Goal: Task Accomplishment & Management: Use online tool/utility

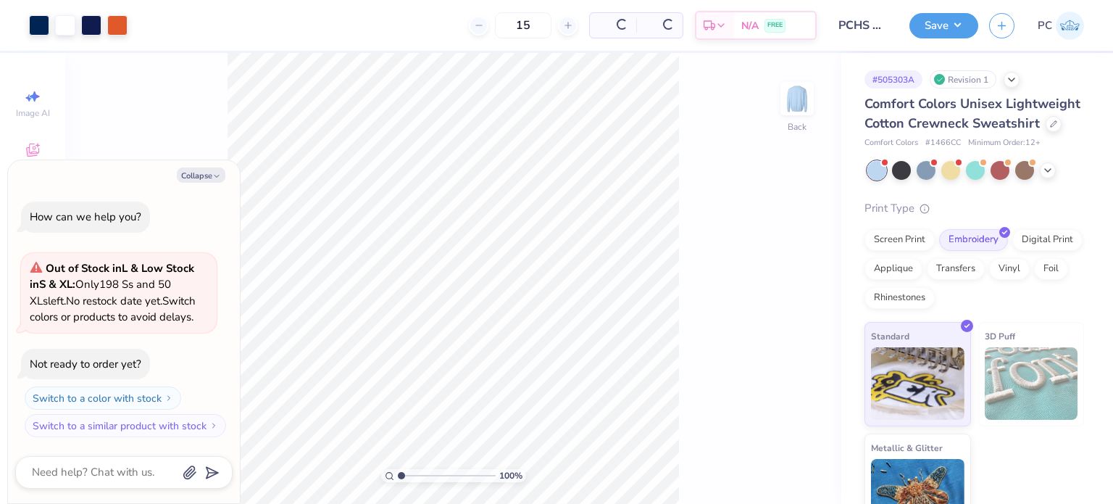
click at [942, 133] on div "Comfort Colors Unisex Lightweight Cotton Crewneck Sweatshirt" at bounding box center [975, 113] width 220 height 39
click at [1050, 126] on icon at bounding box center [1053, 122] width 7 height 7
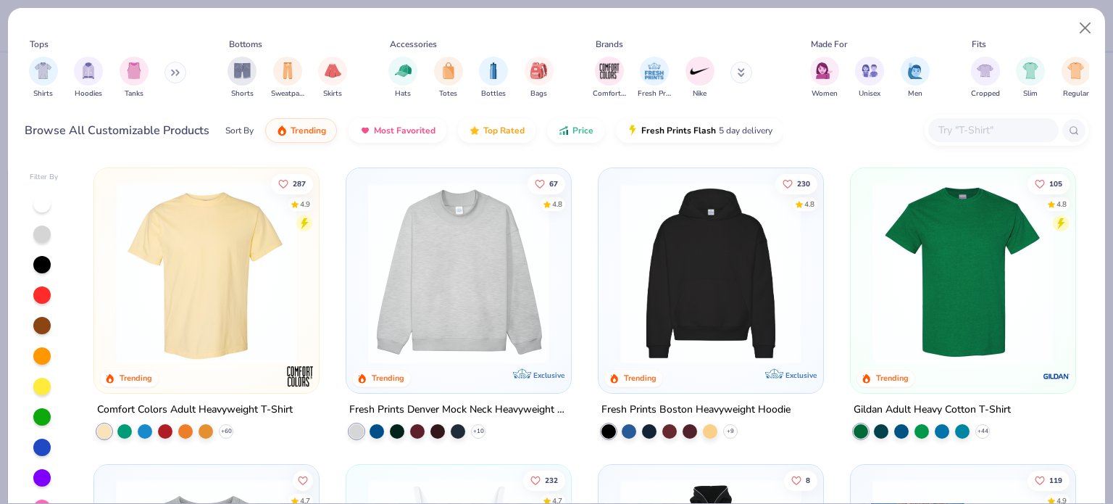
type textarea "x"
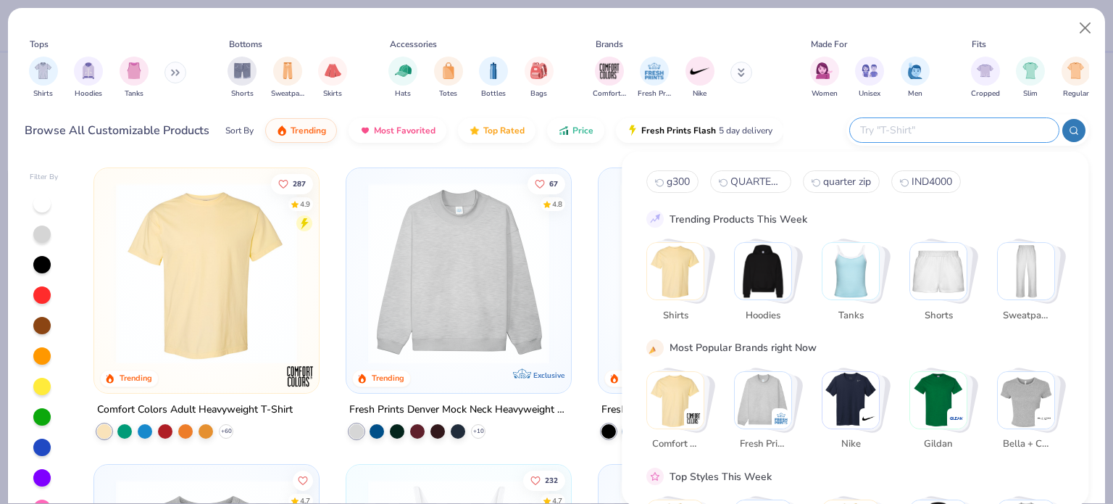
click at [968, 131] on input "text" at bounding box center [954, 130] width 190 height 17
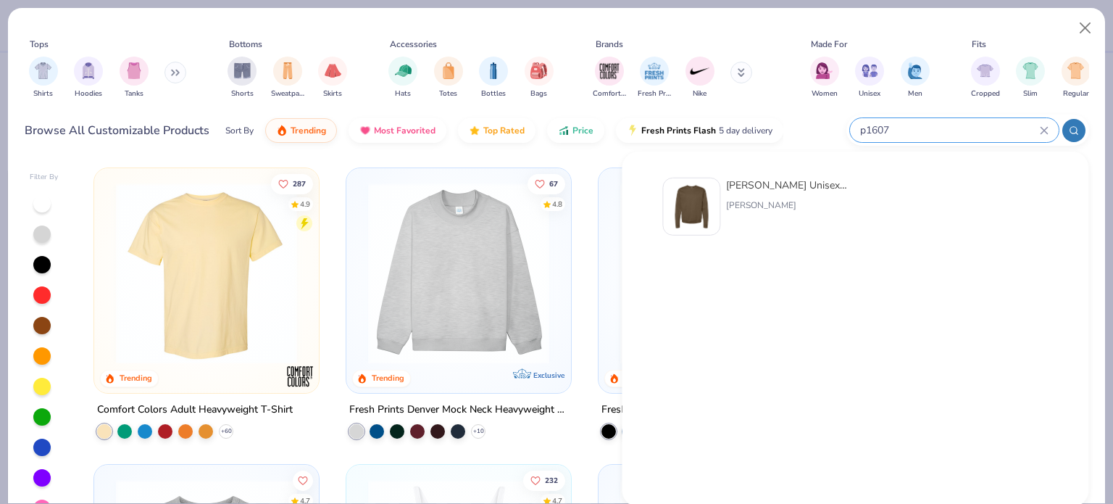
type input "p1607"
click at [681, 208] on img at bounding box center [691, 206] width 45 height 45
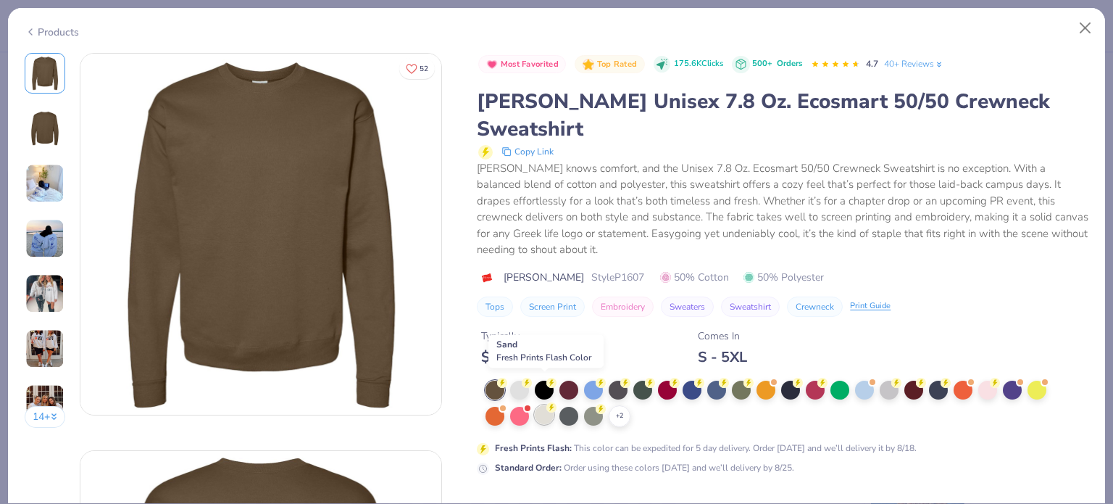
scroll to position [93, 0]
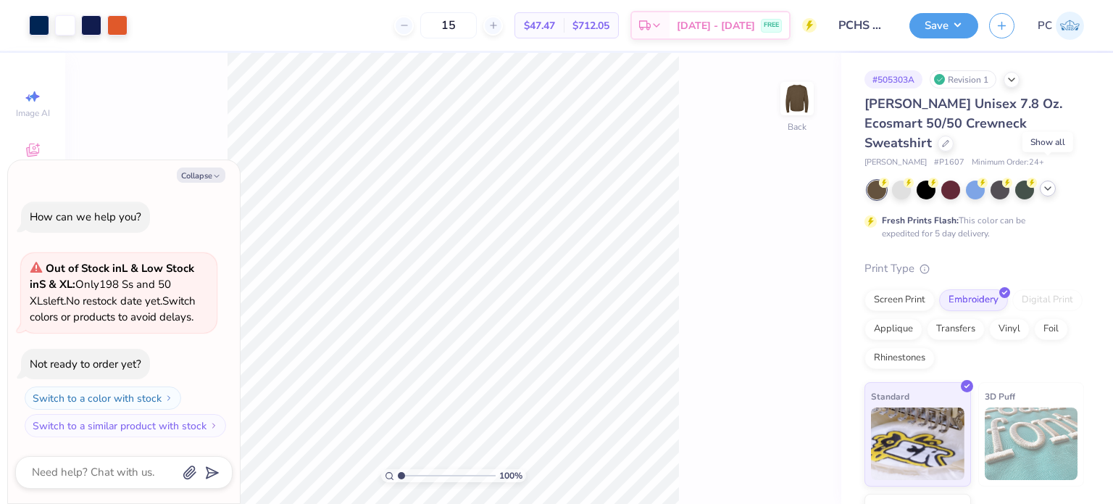
click at [1049, 183] on icon at bounding box center [1048, 189] width 12 height 12
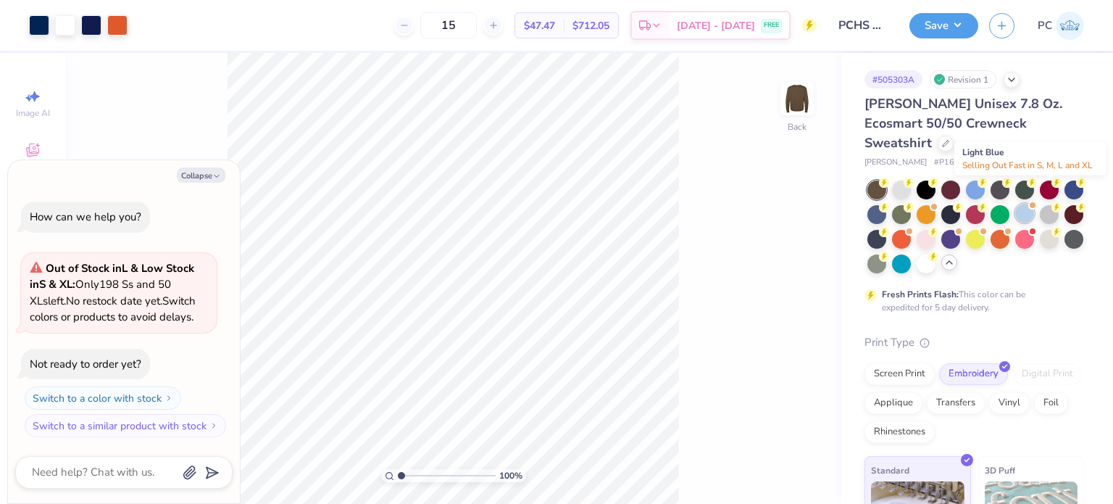
click at [1034, 204] on div at bounding box center [1024, 213] width 19 height 19
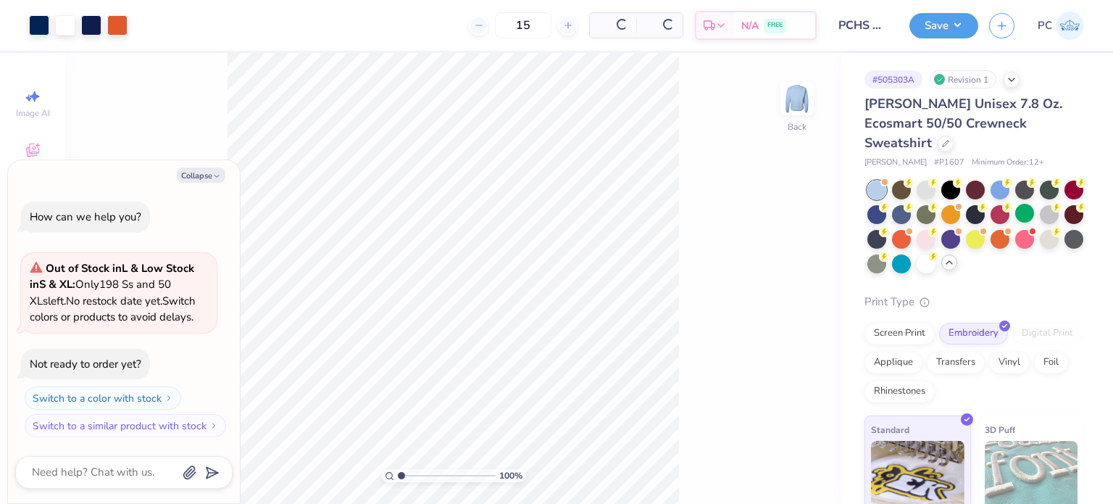
scroll to position [128, 0]
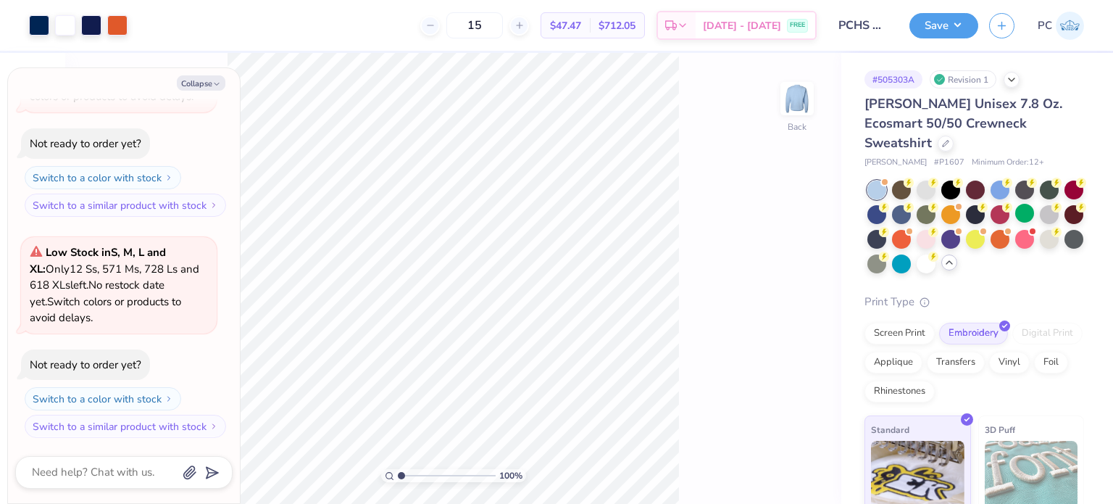
type textarea "x"
click at [794, 220] on input "12.00" at bounding box center [788, 223] width 52 height 20
type input "1"
type input "12.5"
type textarea "x"
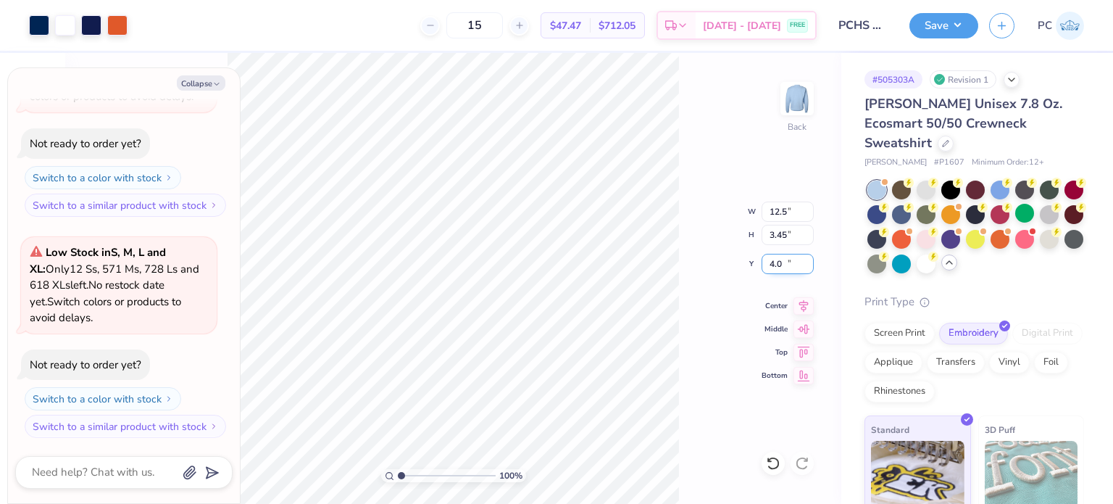
click at [794, 259] on input "4.0" at bounding box center [788, 264] width 52 height 20
type input "4"
type input "3"
type textarea "x"
type input "3.00"
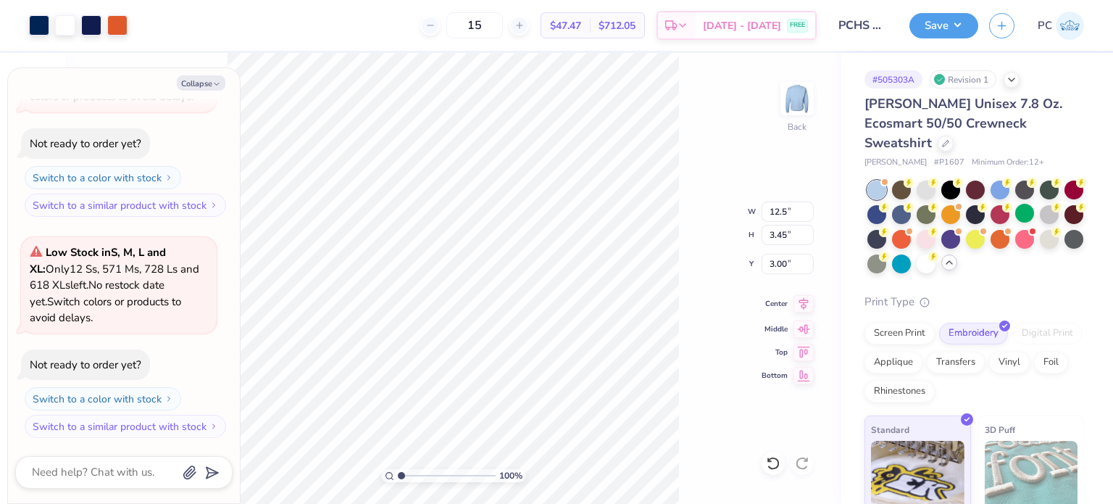
click at [804, 305] on icon at bounding box center [804, 303] width 20 height 17
click at [693, 265] on div "100 % Back W 12.5 12.5 " H 3.45 3.45 " Y 3.00 3.00 " Center Middle Top Bottom" at bounding box center [453, 278] width 776 height 451
type textarea "x"
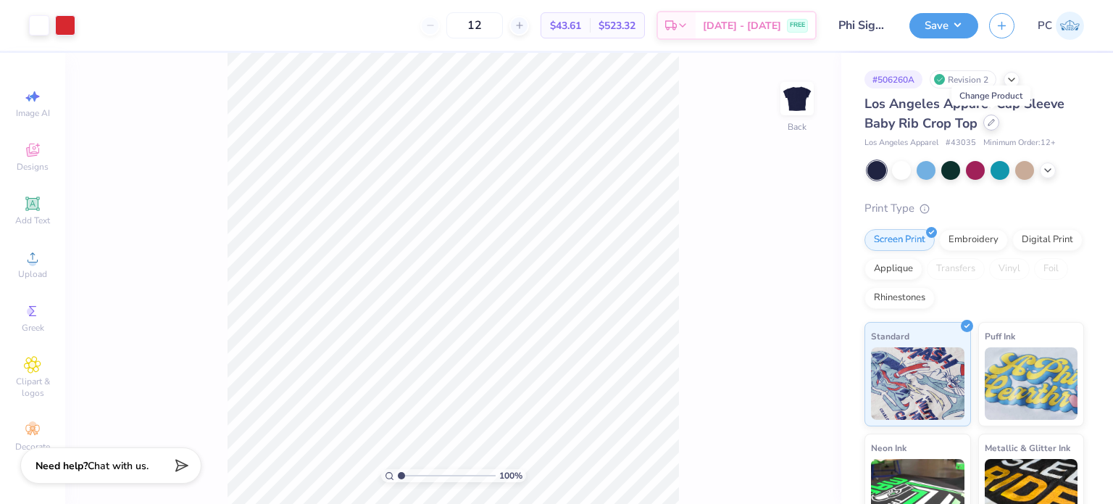
click at [991, 127] on div at bounding box center [991, 122] width 16 height 16
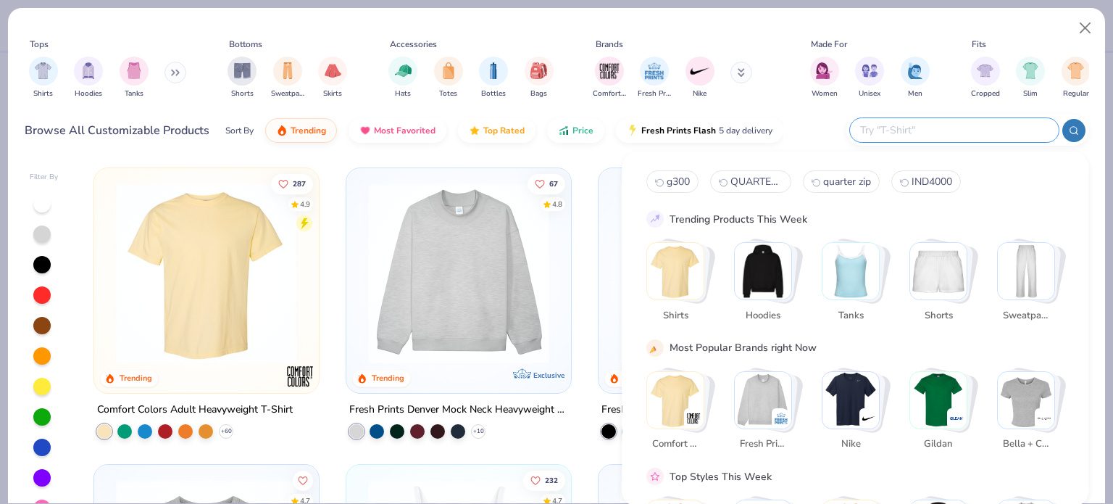
click at [970, 127] on input "text" at bounding box center [954, 130] width 190 height 17
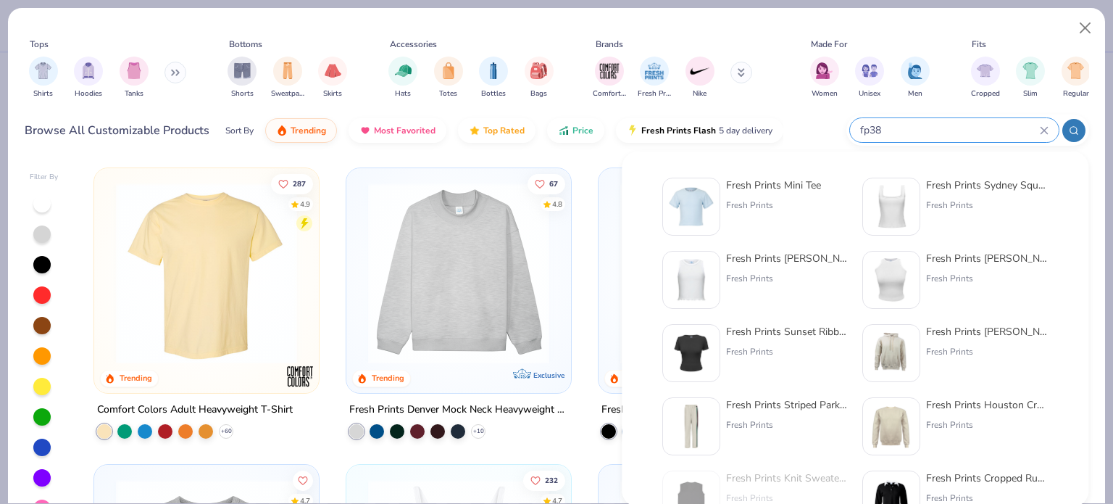
type input "fp38"
click at [700, 199] on img at bounding box center [691, 206] width 45 height 45
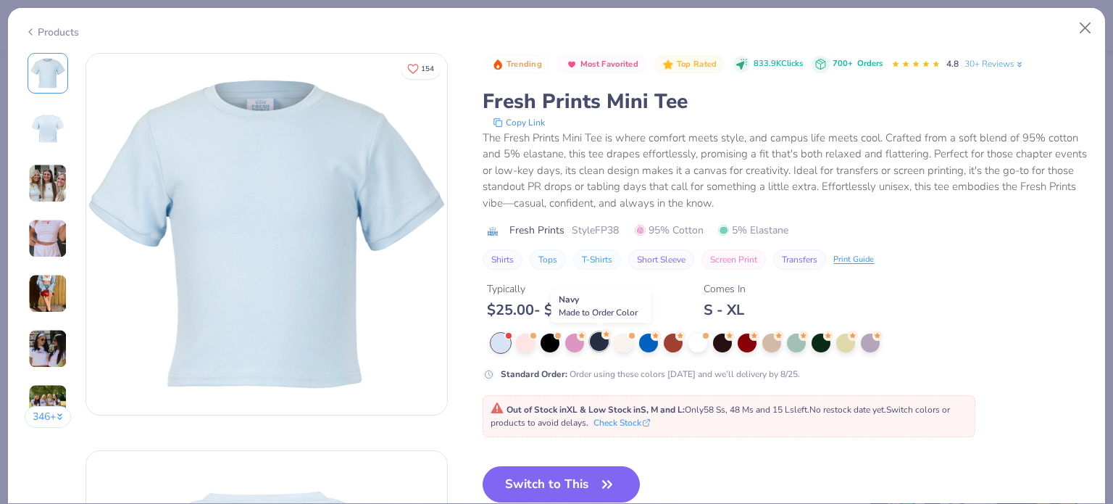
click at [600, 346] on div at bounding box center [599, 341] width 19 height 19
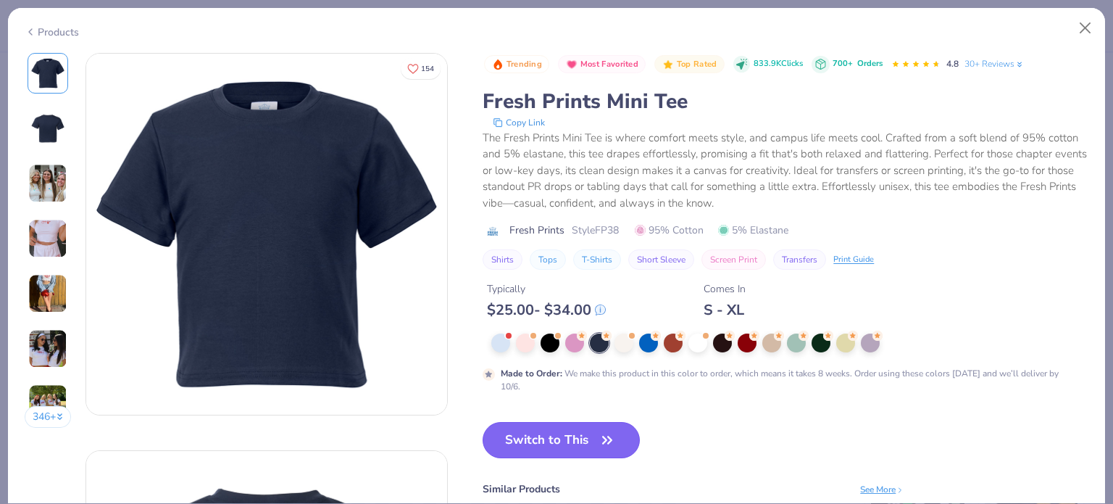
click at [547, 442] on button "Switch to This" at bounding box center [561, 440] width 157 height 36
type input "50"
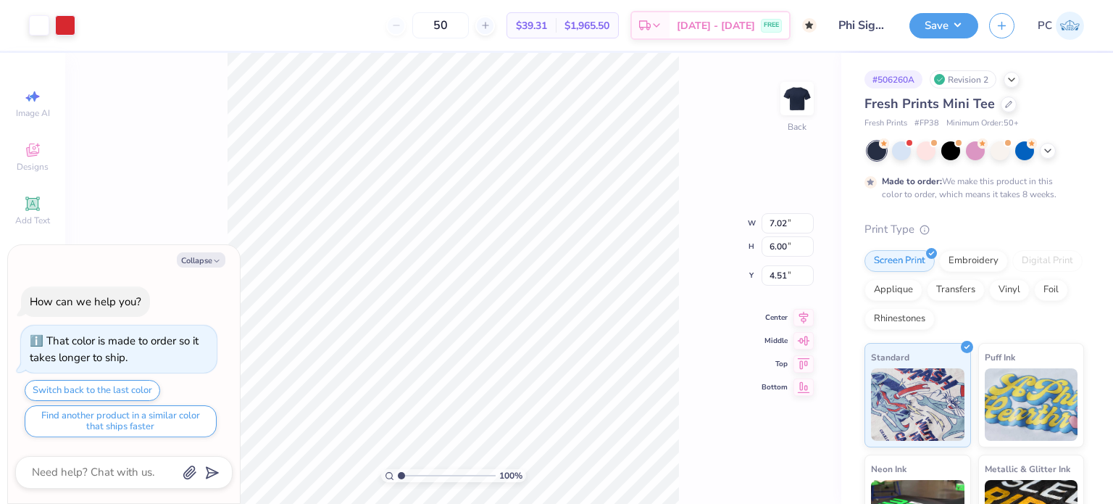
type textarea "x"
type input "3.00"
click at [936, 28] on button "Save" at bounding box center [943, 23] width 69 height 25
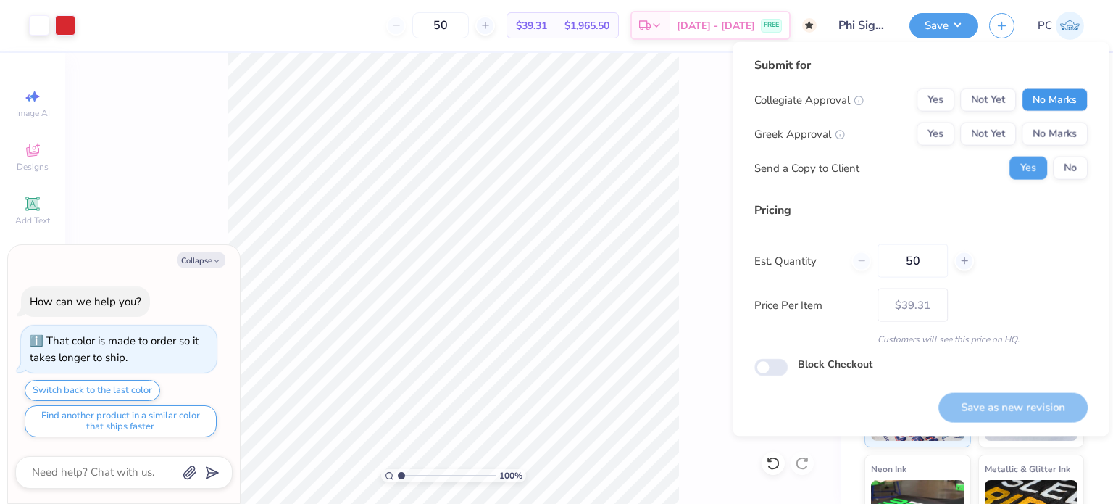
click at [1045, 105] on button "No Marks" at bounding box center [1055, 99] width 66 height 23
click at [1059, 138] on button "No Marks" at bounding box center [1055, 133] width 66 height 23
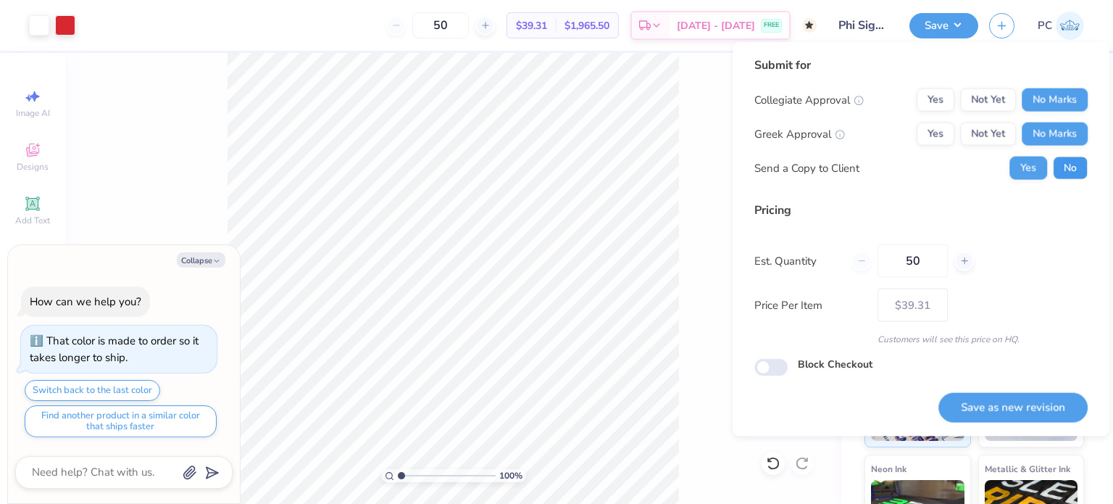
click at [1075, 166] on button "No" at bounding box center [1070, 168] width 35 height 23
type textarea "x"
click at [1003, 403] on button "Save as new revision" at bounding box center [1012, 407] width 149 height 30
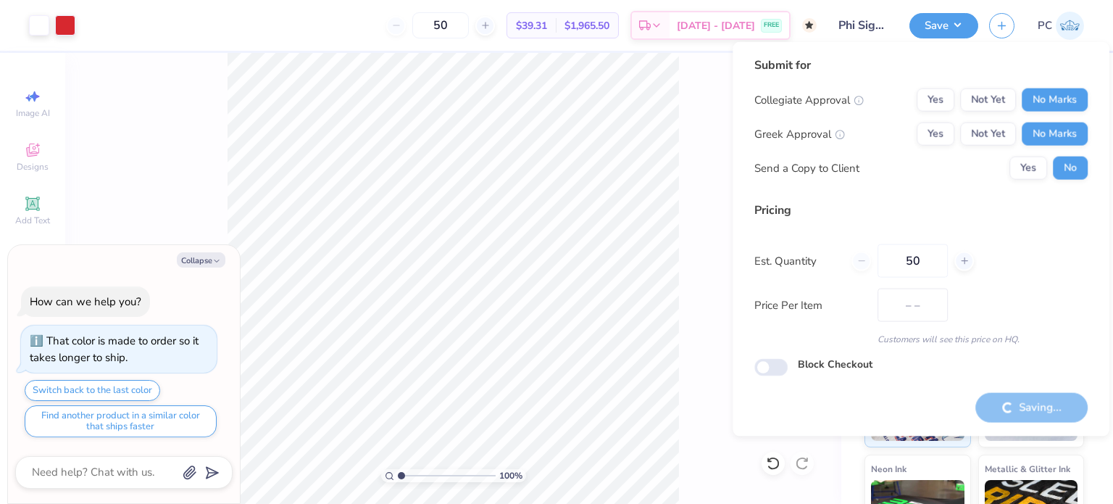
type input "$39.31"
type textarea "x"
type input "– –"
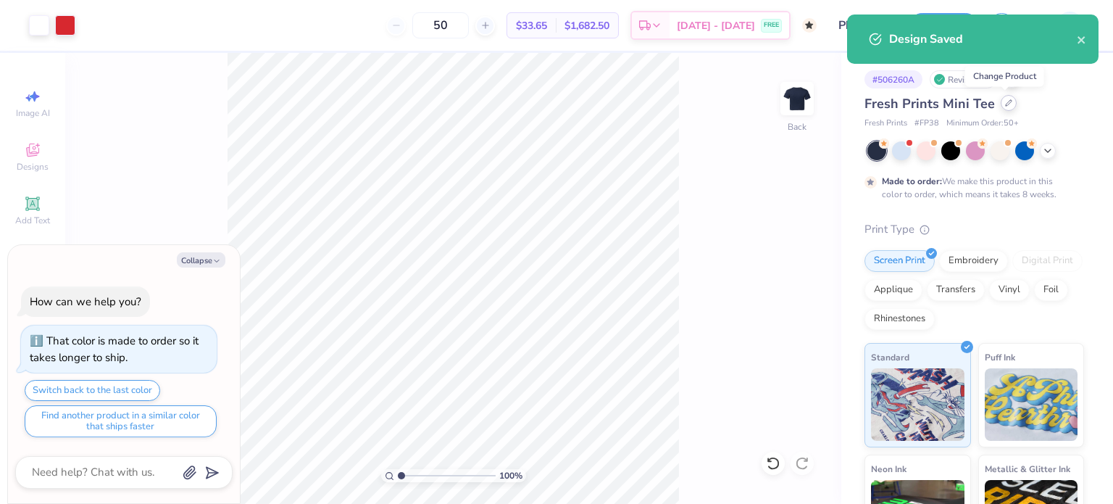
click at [1003, 109] on div at bounding box center [1009, 103] width 16 height 16
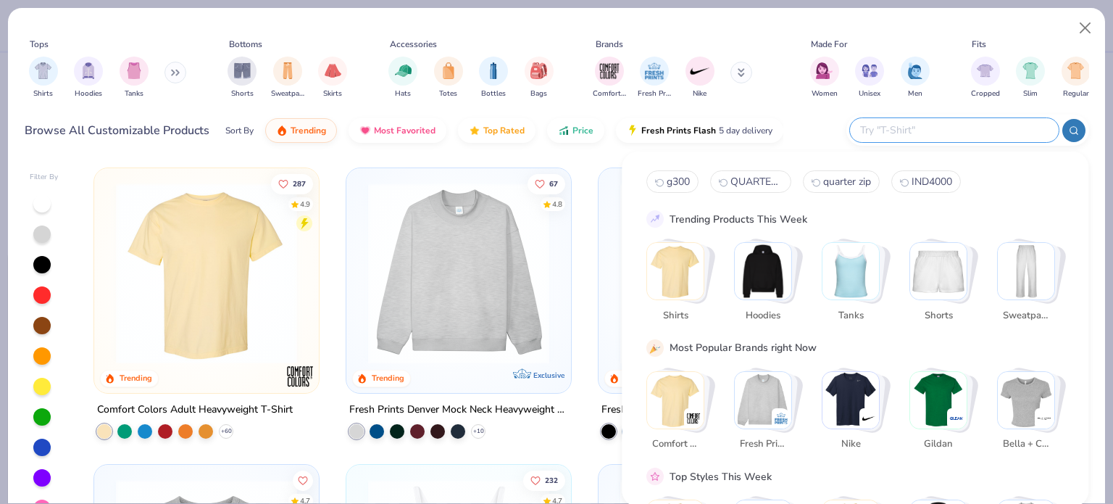
click at [995, 131] on input "text" at bounding box center [954, 130] width 190 height 17
click at [1025, 388] on img "Stack Card Button Bella + Canvas" at bounding box center [1026, 399] width 57 height 57
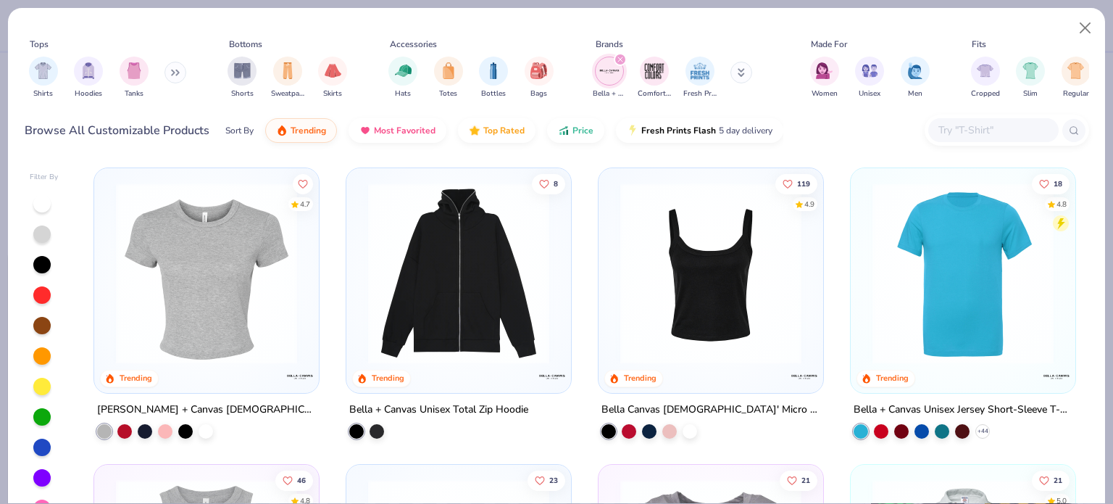
click at [243, 281] on img at bounding box center [207, 273] width 196 height 181
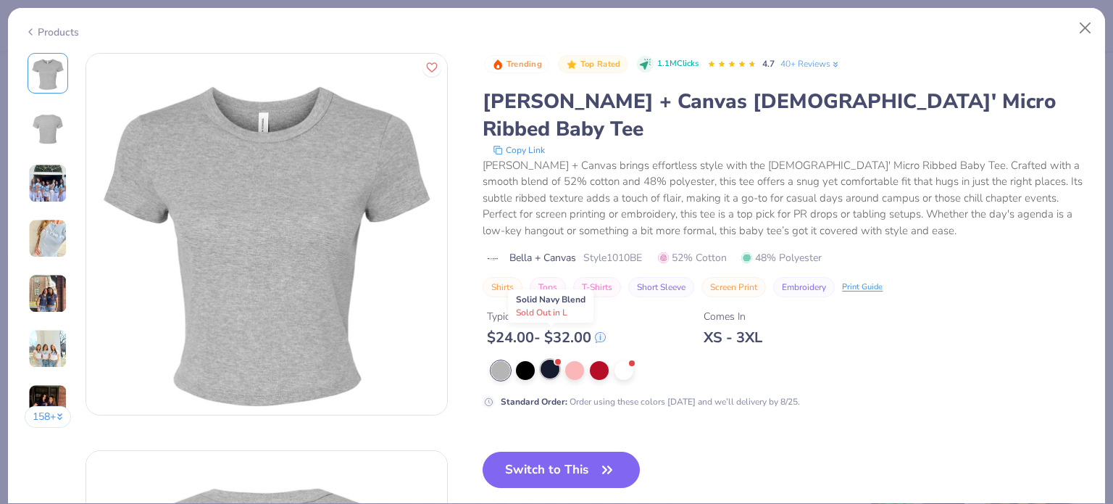
click at [551, 359] on div at bounding box center [550, 368] width 19 height 19
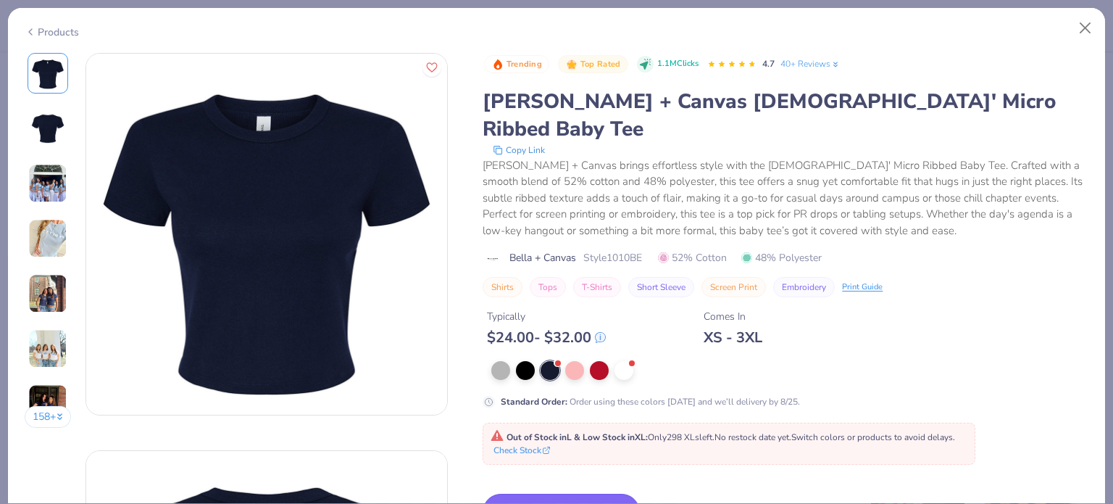
click at [540, 493] on button "Switch to This" at bounding box center [561, 511] width 157 height 36
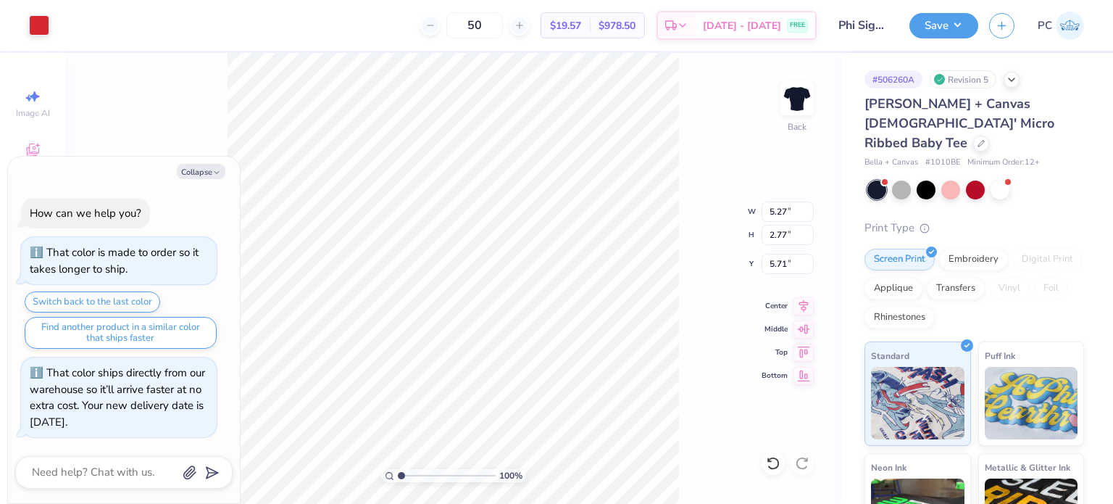
type textarea "x"
type input "6.16"
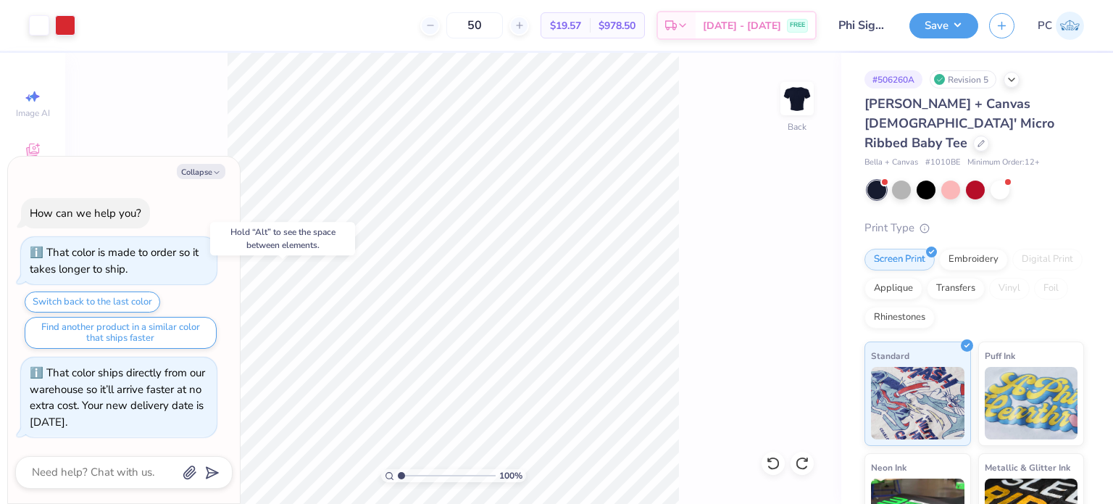
type textarea "x"
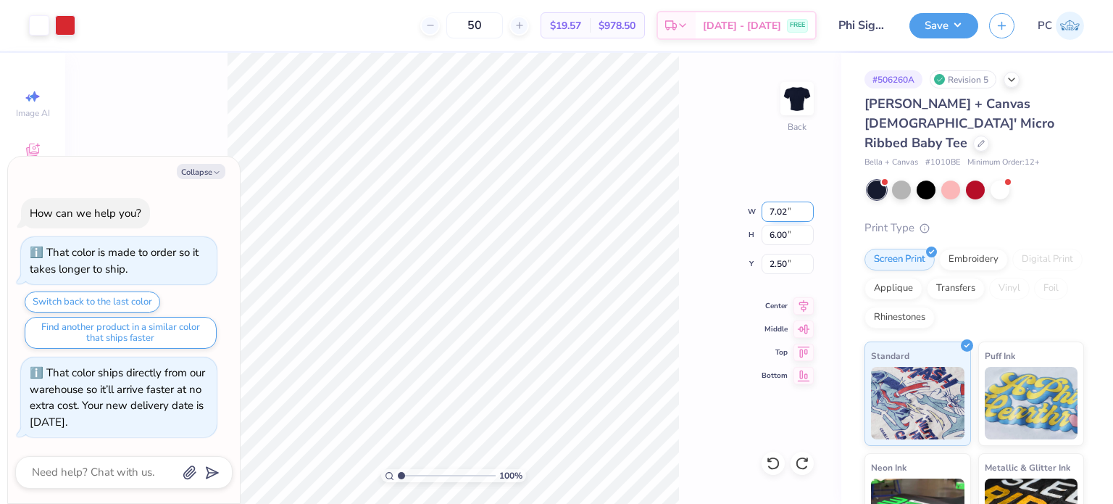
click at [799, 209] on input "7.02" at bounding box center [788, 211] width 52 height 20
type input "7"
type input "9"
type textarea "x"
type input "9.00"
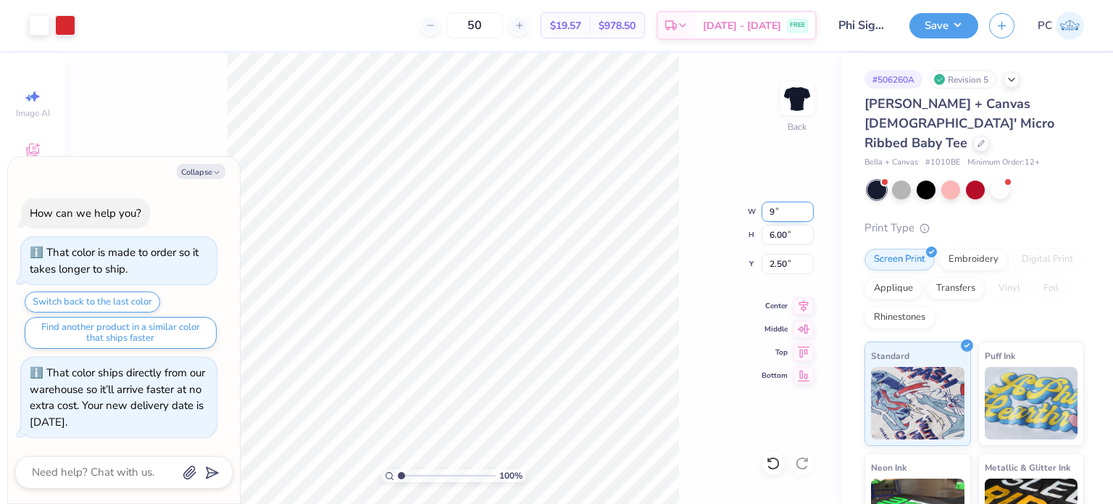
type input "7.70"
type input "1.66"
click at [738, 191] on div "100 % Back W 9.00 9.00 " H 7.70 7.70 " Y 1.66 1.66 " Center Middle Top Bottom" at bounding box center [453, 278] width 776 height 451
type textarea "x"
type input "2.29"
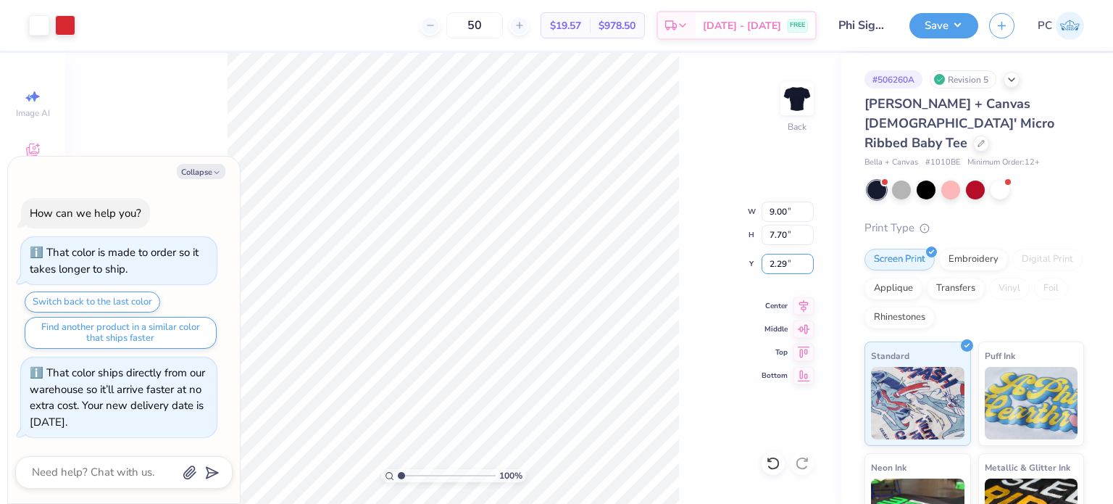
drag, startPoint x: 794, startPoint y: 259, endPoint x: 757, endPoint y: 261, distance: 37.7
click at [757, 261] on div "100 % Back W 9.00 9.00 " H 7.70 7.70 " Y 2.29 2.29 " Center Middle Top Bottom" at bounding box center [453, 278] width 776 height 451
type textarea "x"
click at [799, 267] on input "2.29" at bounding box center [788, 264] width 52 height 20
type input "2"
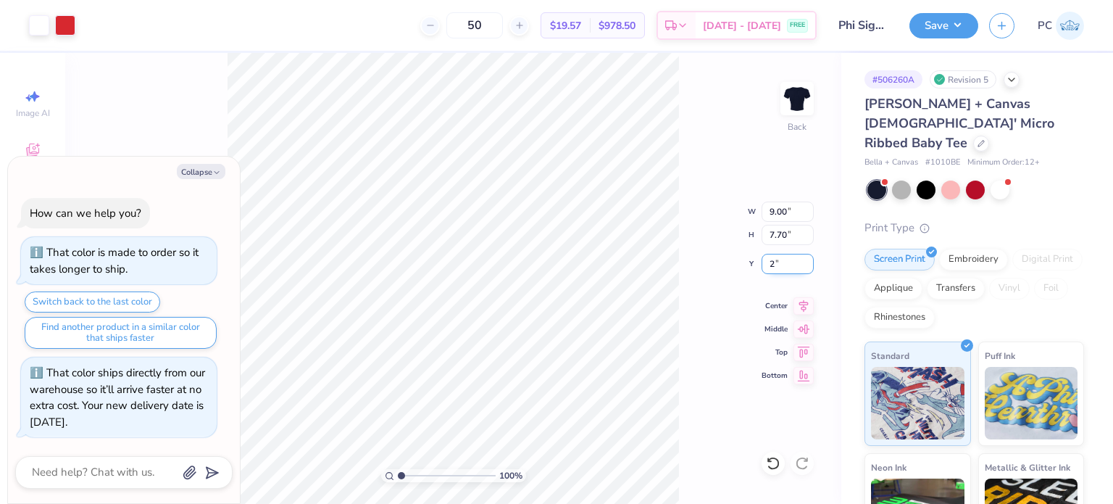
type input "2"
type textarea "x"
type input "2.00"
click at [806, 304] on icon at bounding box center [804, 303] width 20 height 17
click at [699, 307] on div "100 % Back W 9.00 9.00 " H 7.70 7.70 " Y 2.00 2.00 " Center Middle Top Bottom" at bounding box center [453, 278] width 776 height 451
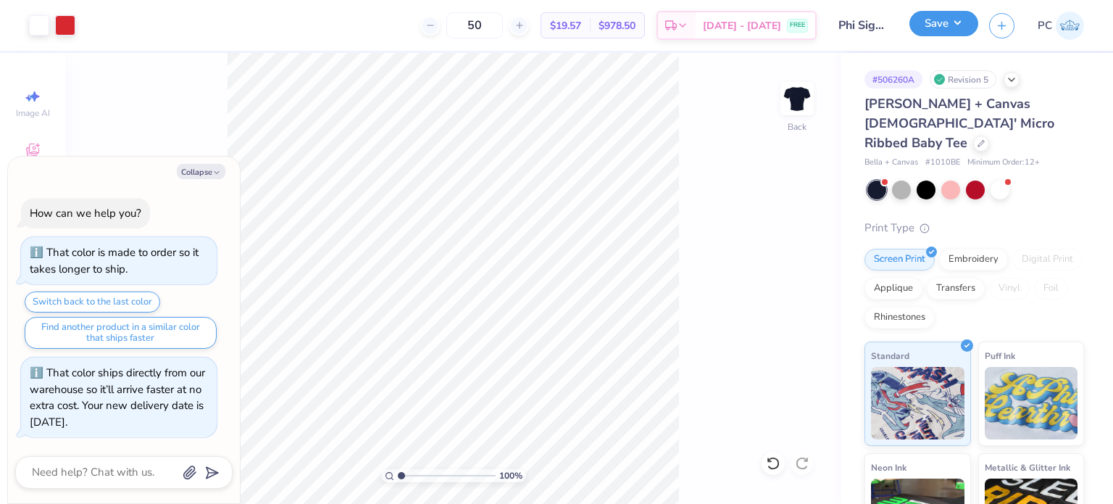
click at [930, 34] on button "Save" at bounding box center [943, 23] width 69 height 25
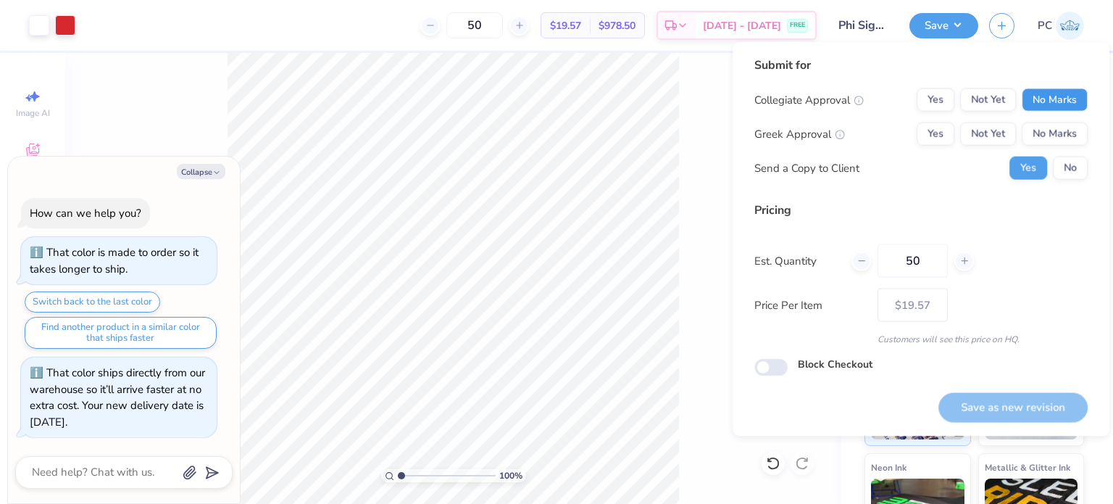
click at [1041, 94] on button "No Marks" at bounding box center [1055, 99] width 66 height 23
drag, startPoint x: 1049, startPoint y: 120, endPoint x: 1058, endPoint y: 134, distance: 16.9
click at [1058, 134] on div "Collegiate Approval Yes Not Yet No Marks Greek Approval Yes Not Yet No Marks Se…" at bounding box center [920, 133] width 333 height 91
click at [1058, 134] on button "No Marks" at bounding box center [1055, 133] width 66 height 23
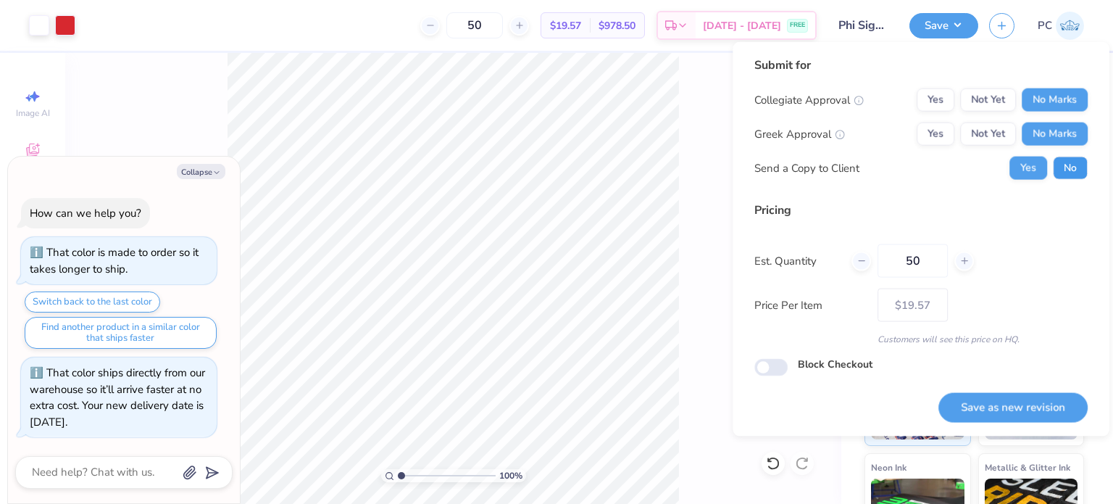
click at [1067, 169] on button "No" at bounding box center [1070, 168] width 35 height 23
type textarea "x"
click at [1011, 401] on button "Save as new revision" at bounding box center [1012, 407] width 149 height 30
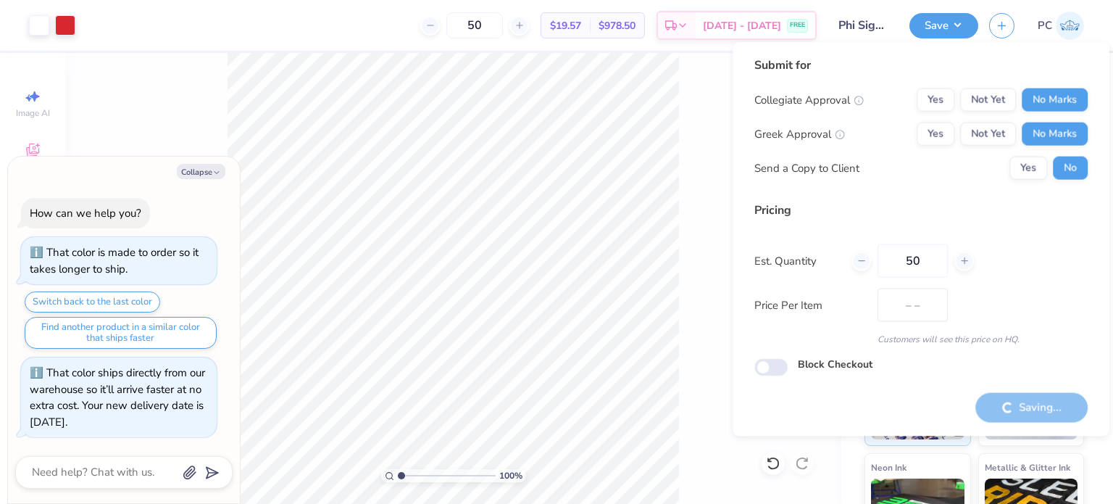
type input "$19.57"
click at [70, 26] on div at bounding box center [65, 24] width 20 height 20
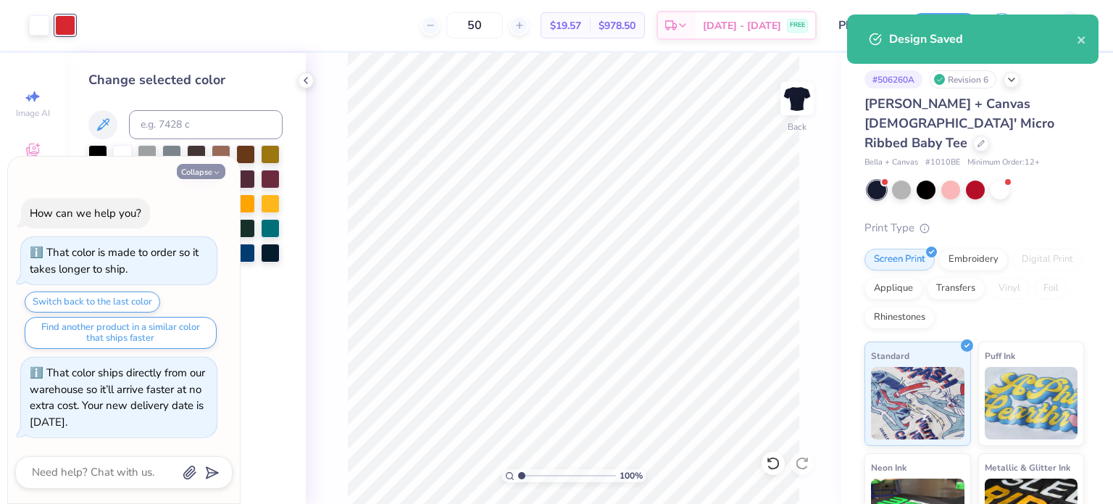
click at [195, 168] on button "Collapse" at bounding box center [201, 171] width 49 height 15
type textarea "x"
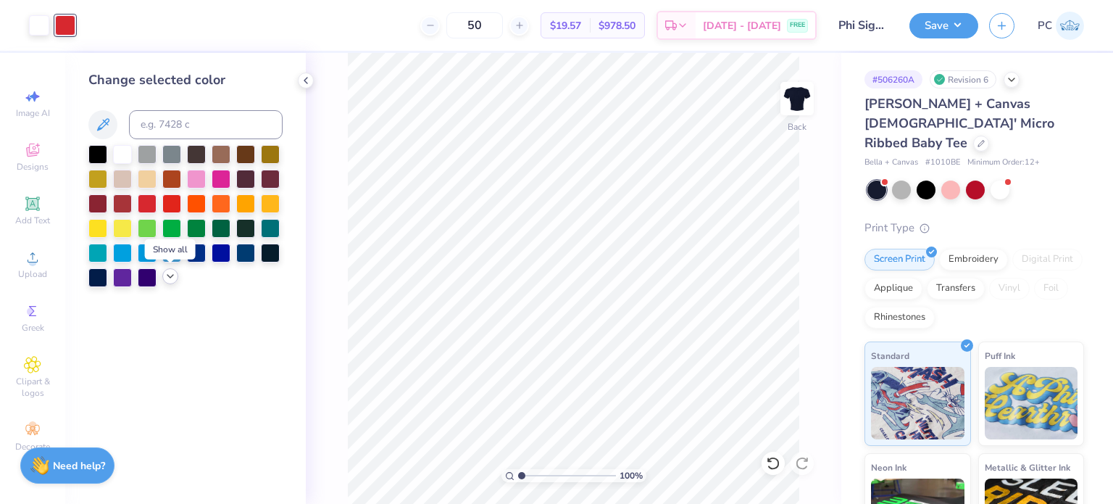
click at [170, 276] on icon at bounding box center [170, 276] width 12 height 12
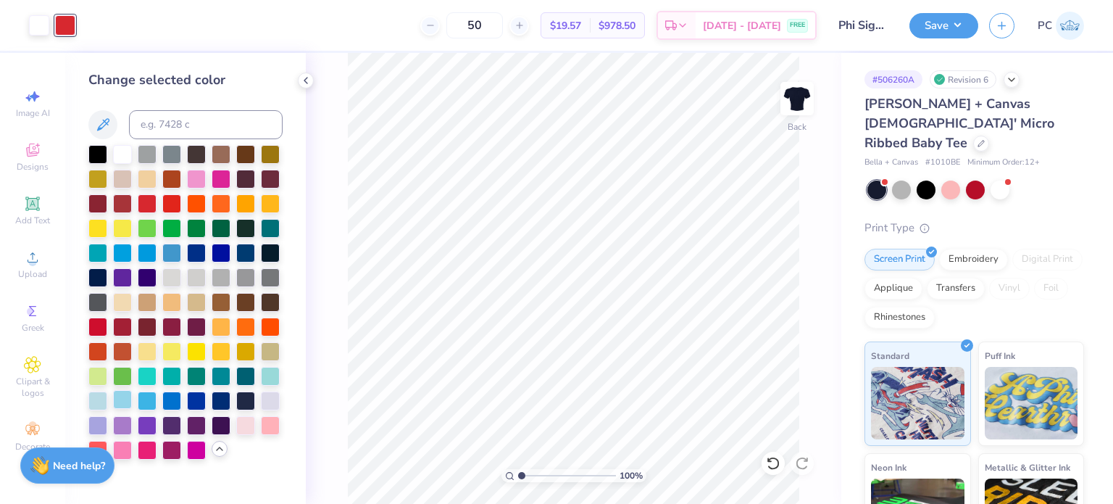
click at [126, 399] on div at bounding box center [122, 399] width 19 height 19
click at [957, 12] on button "Save" at bounding box center [943, 23] width 69 height 25
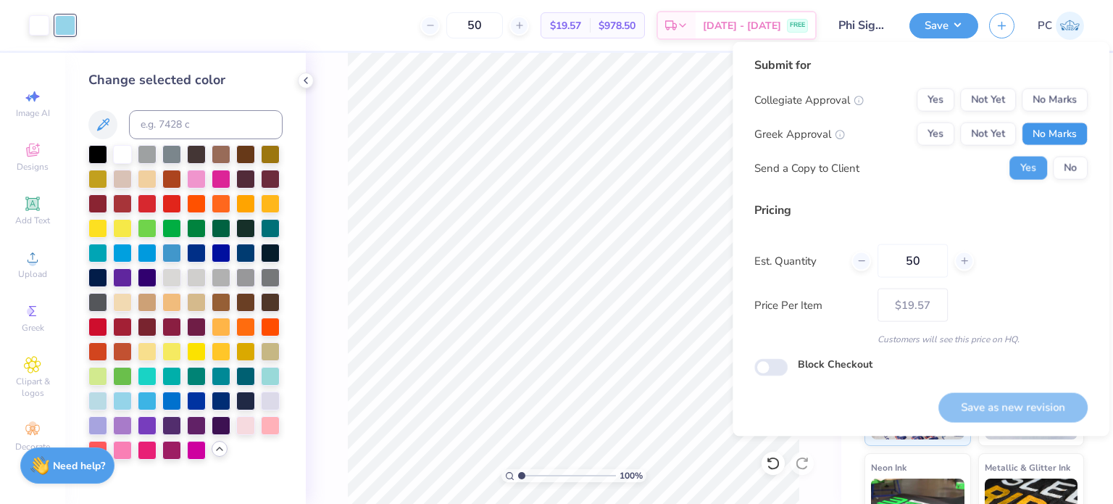
click at [1078, 143] on button "No Marks" at bounding box center [1055, 133] width 66 height 23
click at [1072, 112] on div "Collegiate Approval Yes Not Yet No Marks Greek Approval Yes Not Yet No Marks Se…" at bounding box center [920, 133] width 333 height 91
click at [1067, 106] on button "No Marks" at bounding box center [1055, 99] width 66 height 23
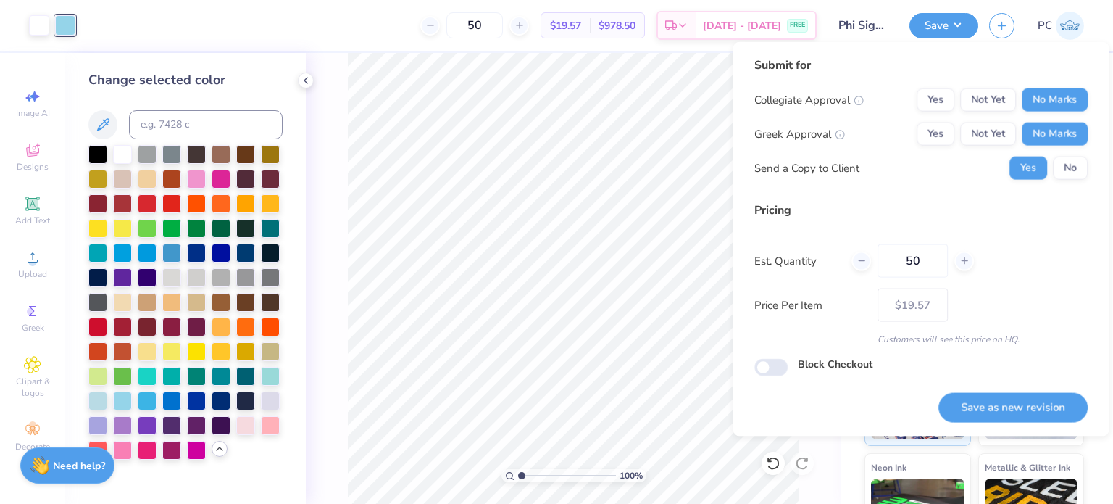
click at [1070, 180] on div "Submit for Collegiate Approval Yes Not Yet No Marks Greek Approval Yes Not Yet …" at bounding box center [920, 124] width 333 height 134
click at [1072, 175] on button "No" at bounding box center [1070, 168] width 35 height 23
click at [990, 408] on button "Save as new revision" at bounding box center [1012, 407] width 149 height 30
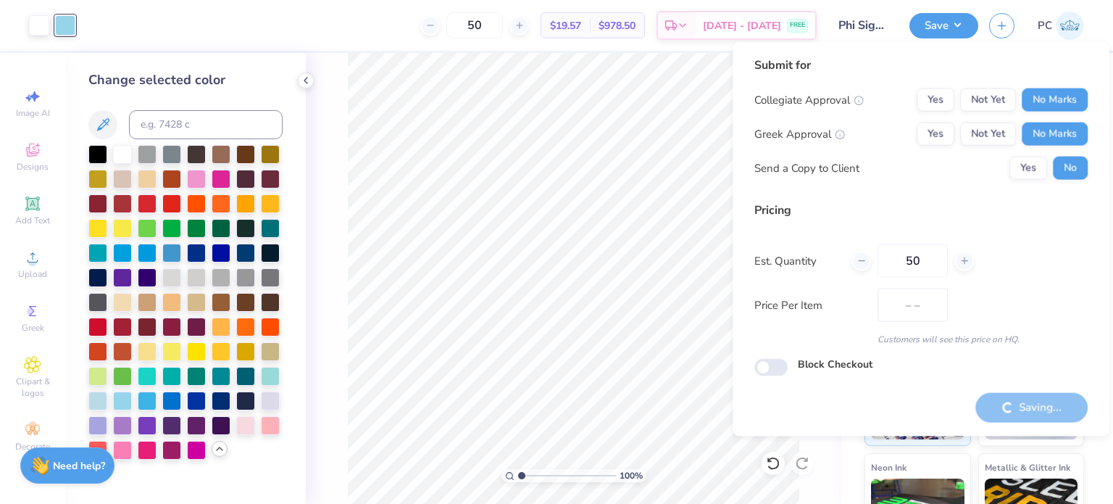
type input "$19.57"
